Goal: Task Accomplishment & Management: Complete application form

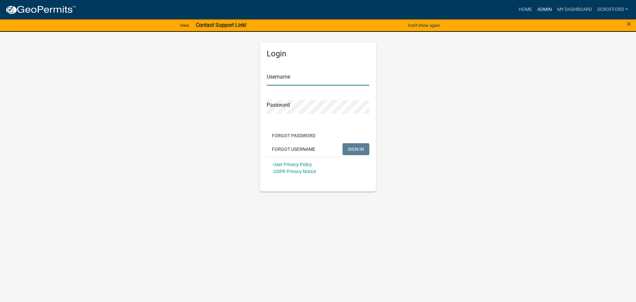
type input "dcrofford"
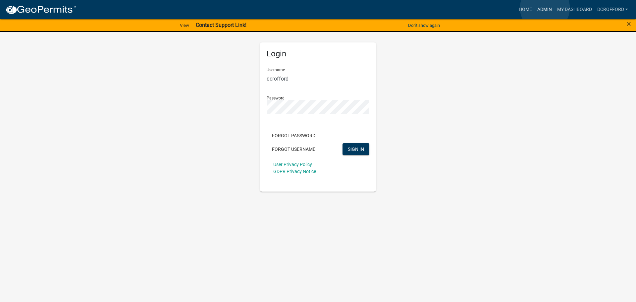
click at [545, 8] on link "Admin" at bounding box center [544, 9] width 20 height 13
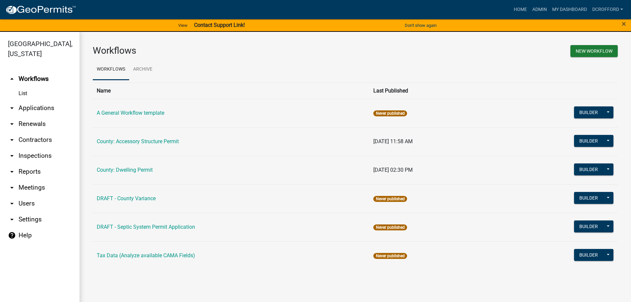
click at [37, 109] on link "arrow_drop_down Applications" at bounding box center [39, 108] width 79 height 16
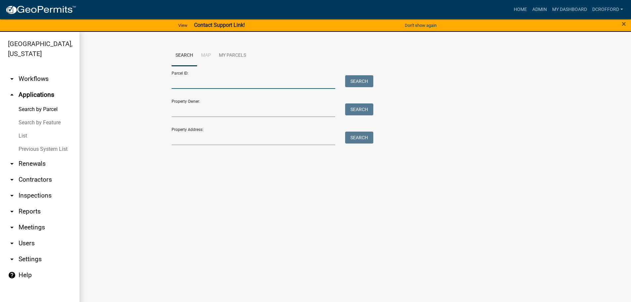
click at [206, 80] on input "Parcel ID:" at bounding box center [254, 82] width 164 height 14
type input "0010174653"
click at [366, 80] on button "Search" at bounding box center [359, 81] width 28 height 12
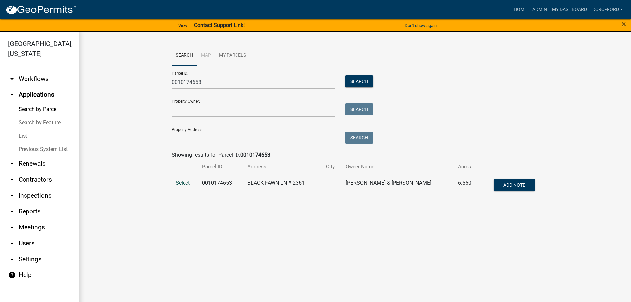
click at [179, 181] on span "Select" at bounding box center [183, 182] width 14 height 6
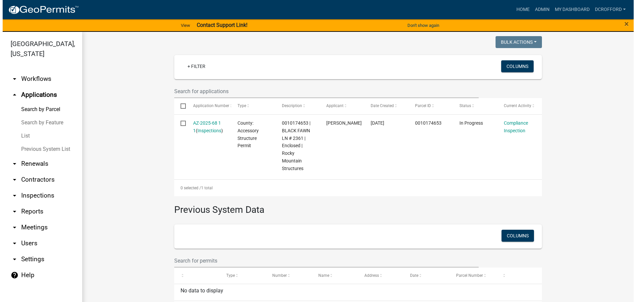
scroll to position [186, 0]
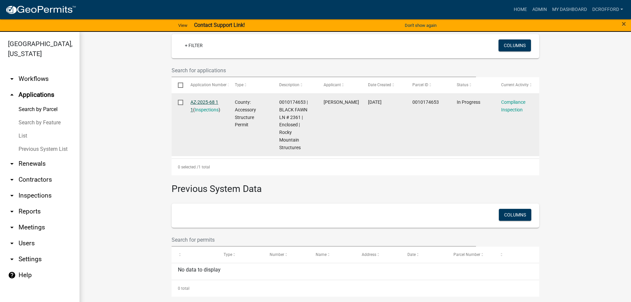
click at [199, 101] on link "AZ-2025-68 1 1" at bounding box center [204, 105] width 28 height 13
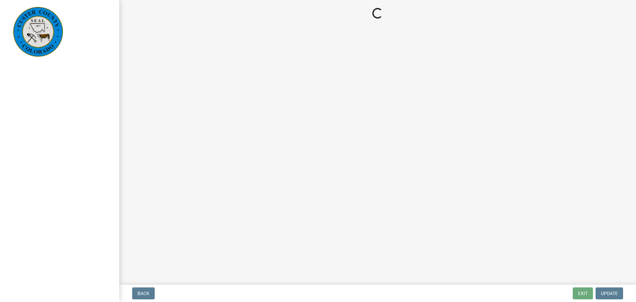
select select "cd09b013-b94f-4524-a046-a3f04ce1867e"
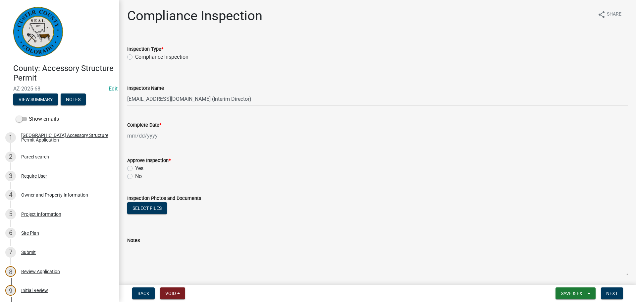
click at [128, 54] on div "Compliance Inspection" at bounding box center [377, 57] width 501 height 8
click at [135, 57] on label "Compliance Inspection" at bounding box center [161, 57] width 53 height 8
click at [135, 57] on input "Compliance Inspection" at bounding box center [137, 55] width 4 height 4
radio input "true"
click at [148, 139] on div at bounding box center [157, 136] width 61 height 14
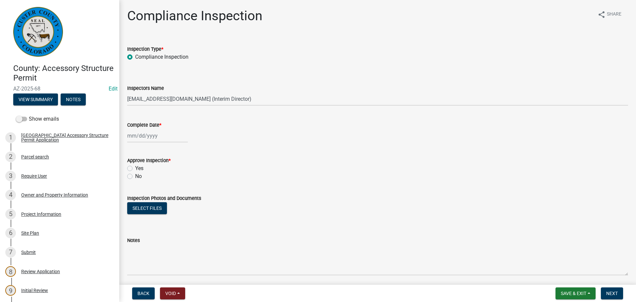
select select "9"
select select "2025"
click at [155, 190] on div "17" at bounding box center [155, 192] width 11 height 11
type input "[DATE]"
click at [135, 168] on label "Yes" at bounding box center [139, 168] width 8 height 8
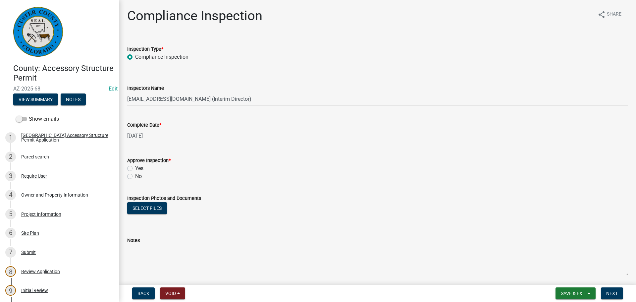
click at [135, 168] on input "Yes" at bounding box center [137, 166] width 4 height 4
radio input "true"
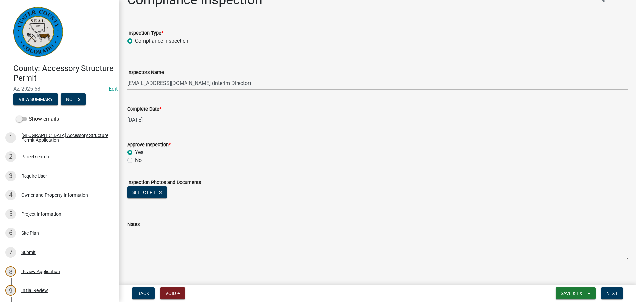
scroll to position [25, 0]
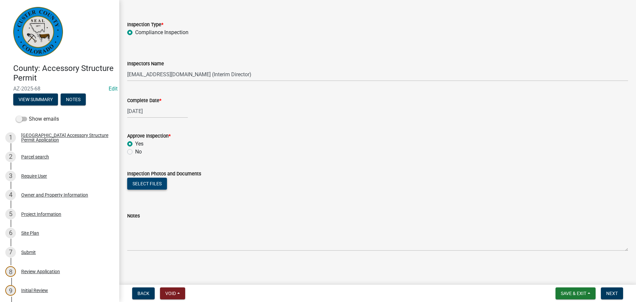
click at [154, 183] on button "Select files" at bounding box center [147, 183] width 40 height 12
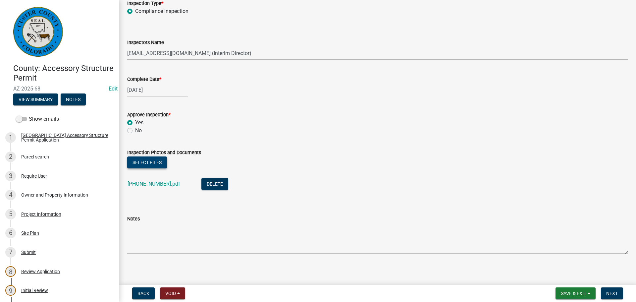
scroll to position [49, 0]
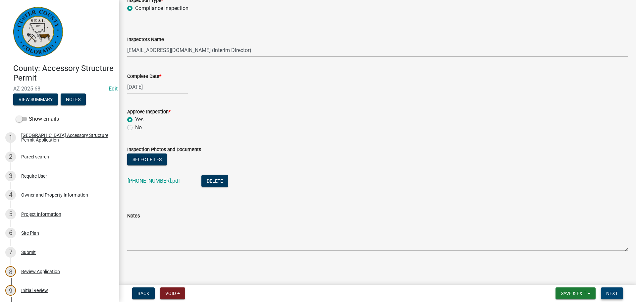
click at [617, 292] on span "Next" at bounding box center [612, 292] width 12 height 5
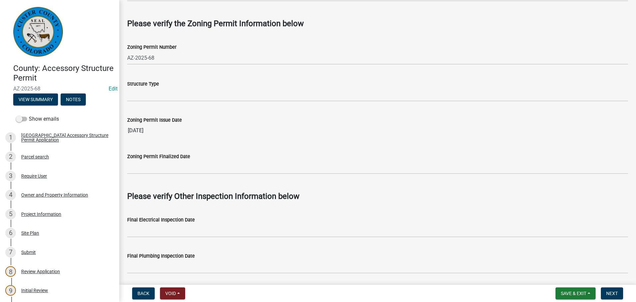
scroll to position [397, 0]
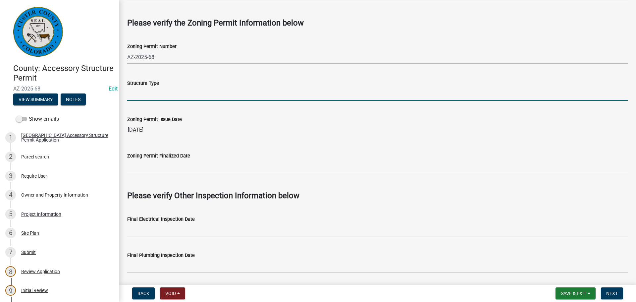
click at [202, 91] on input "Structure Type" at bounding box center [377, 94] width 501 height 14
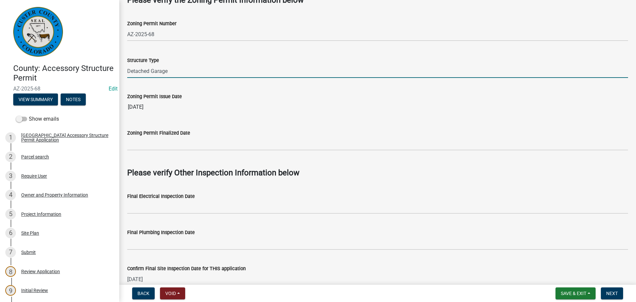
scroll to position [456, 0]
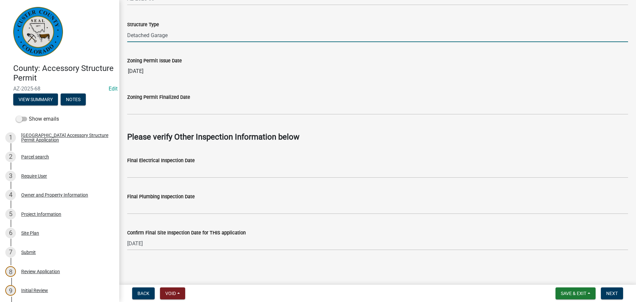
type input "Detached Garage"
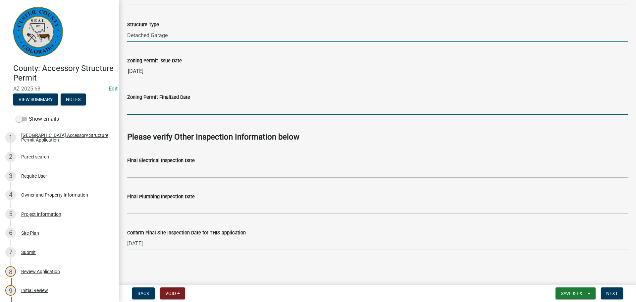
click at [188, 104] on input "Zoning Permit Finalized Date" at bounding box center [377, 108] width 501 height 14
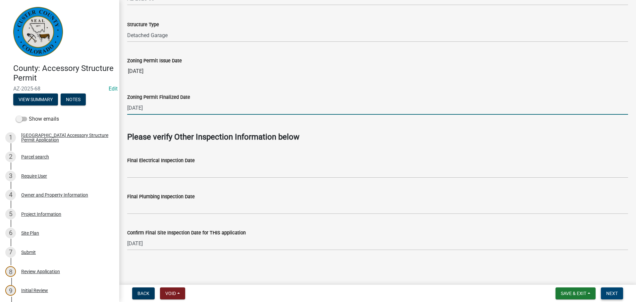
type input "9/17/2025"
click at [609, 295] on span "Next" at bounding box center [612, 292] width 12 height 5
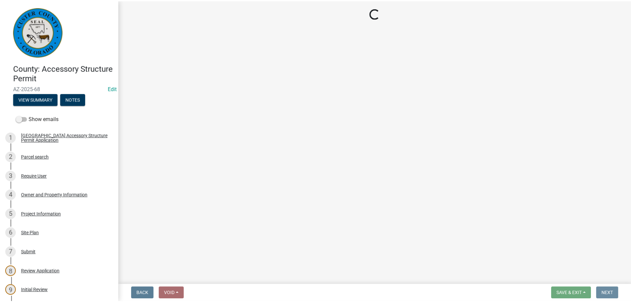
scroll to position [0, 0]
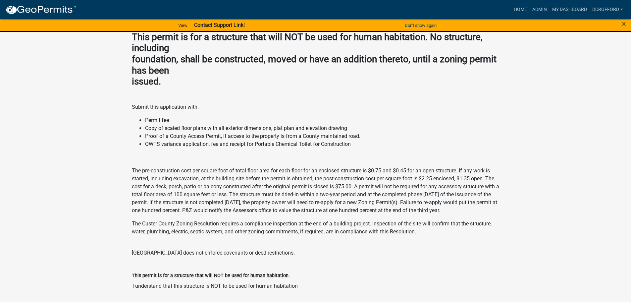
scroll to position [191, 0]
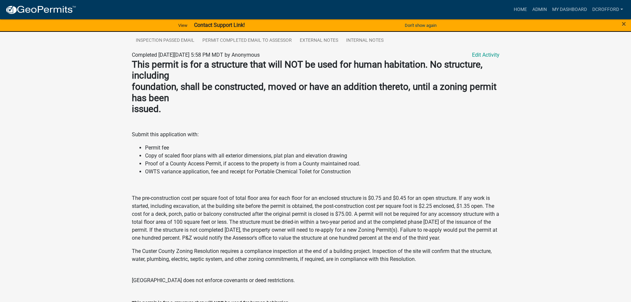
drag, startPoint x: 200, startPoint y: 195, endPoint x: 98, endPoint y: 187, distance: 102.3
click at [86, 188] on div "County: Accessory Structure Permit AZ-2025-68 Amount Paid $2,037.50 Actions Vie…" at bounding box center [315, 93] width 631 height 504
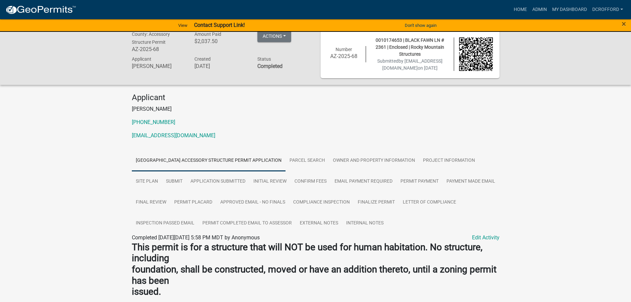
scroll to position [0, 0]
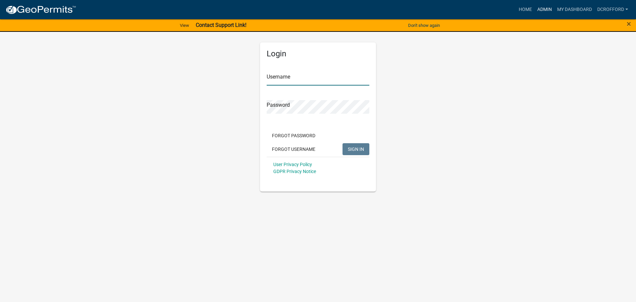
type input "dcrofford"
click at [536, 9] on link "Admin" at bounding box center [544, 9] width 20 height 13
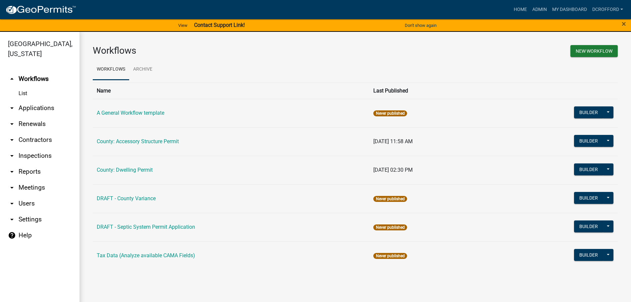
click at [31, 107] on link "arrow_drop_down Applications" at bounding box center [39, 108] width 79 height 16
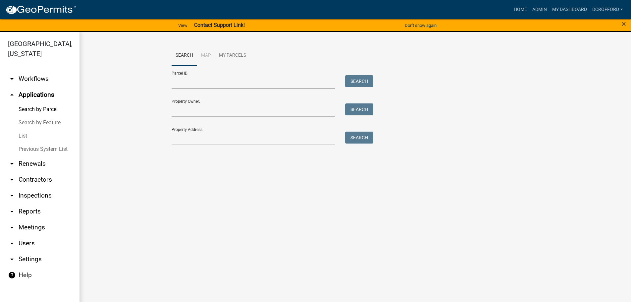
click at [24, 136] on link "List" at bounding box center [39, 135] width 79 height 13
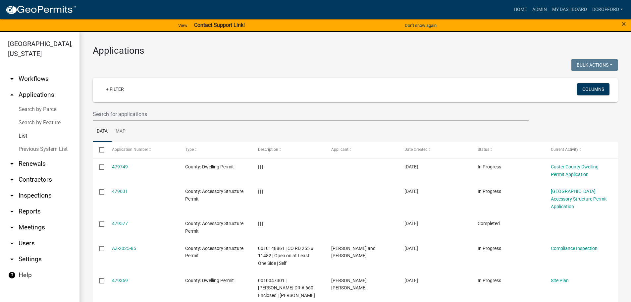
click at [28, 115] on link "Search by Parcel" at bounding box center [39, 109] width 79 height 13
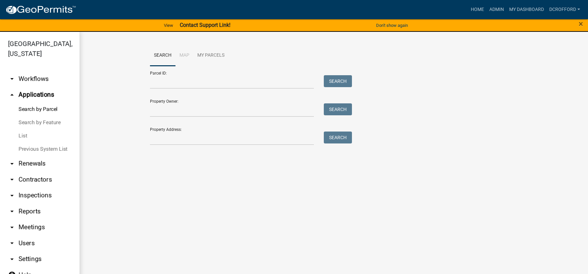
click at [182, 74] on div "Parcel ID: Search" at bounding box center [249, 77] width 199 height 23
drag, startPoint x: 189, startPoint y: 82, endPoint x: 201, endPoint y: 87, distance: 12.6
click at [189, 82] on input "Parcel ID:" at bounding box center [232, 82] width 164 height 14
type input "0010167503"
click at [340, 75] on button "Search" at bounding box center [338, 81] width 28 height 12
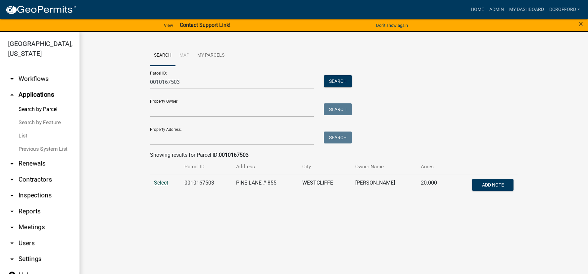
click at [164, 183] on span "Select" at bounding box center [161, 182] width 14 height 6
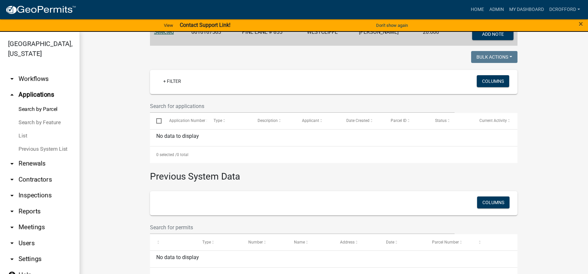
scroll to position [166, 0]
